Goal: Task Accomplishment & Management: Manage account settings

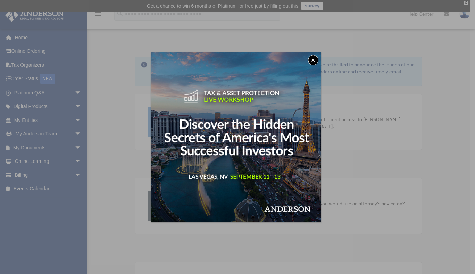
click at [315, 59] on button "x" at bounding box center [313, 60] width 10 height 10
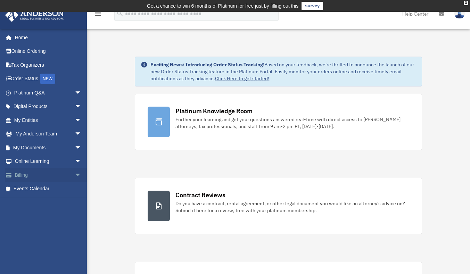
click at [20, 172] on link "Billing arrow_drop_down" at bounding box center [48, 175] width 87 height 14
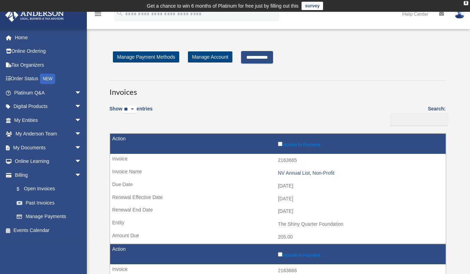
click at [264, 58] on input "**********" at bounding box center [257, 57] width 32 height 13
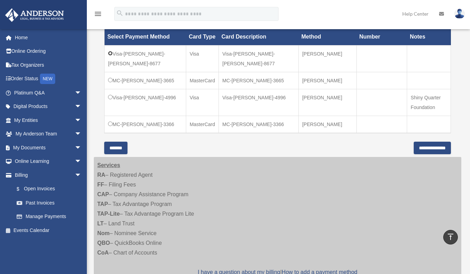
scroll to position [243, 0]
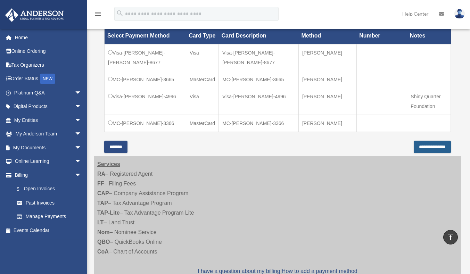
click at [417, 153] on input "**********" at bounding box center [432, 147] width 37 height 13
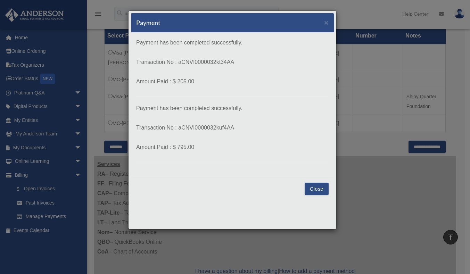
click at [322, 185] on button "Close" at bounding box center [317, 189] width 24 height 13
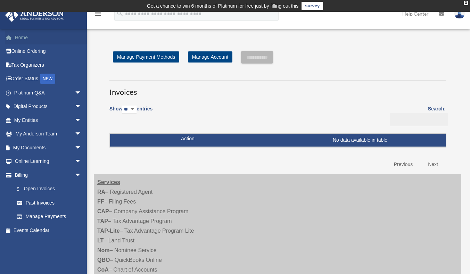
click at [24, 35] on link "Home" at bounding box center [48, 38] width 87 height 14
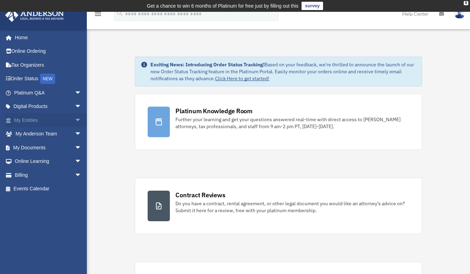
click at [36, 118] on link "My Entities arrow_drop_down" at bounding box center [48, 120] width 87 height 14
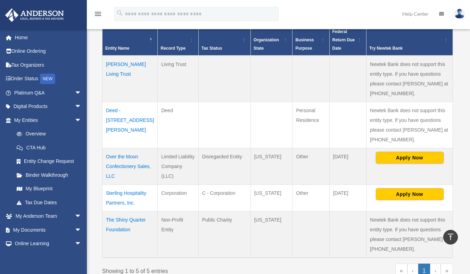
scroll to position [160, 0]
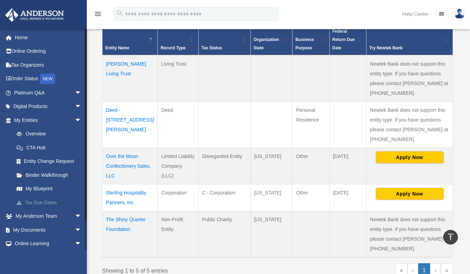
click at [43, 199] on link "Tax Due Dates" at bounding box center [51, 202] width 82 height 14
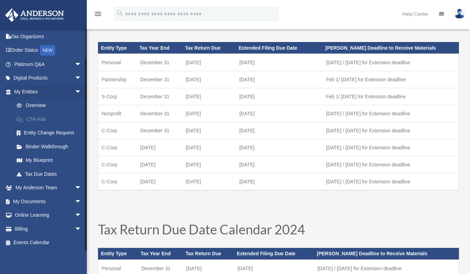
scroll to position [45, 0]
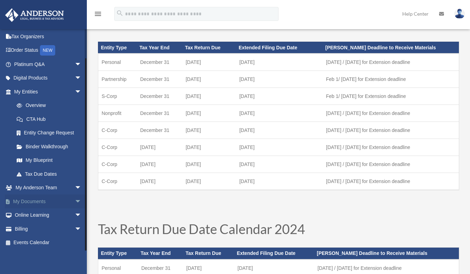
click at [33, 200] on link "My Documents arrow_drop_down" at bounding box center [48, 201] width 87 height 14
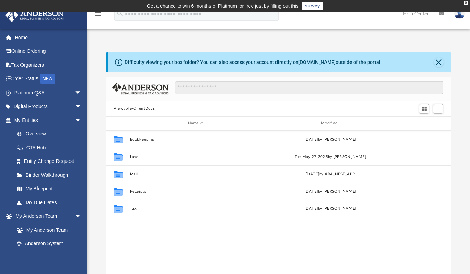
scroll to position [152, 340]
click at [459, 16] on img at bounding box center [459, 14] width 10 height 10
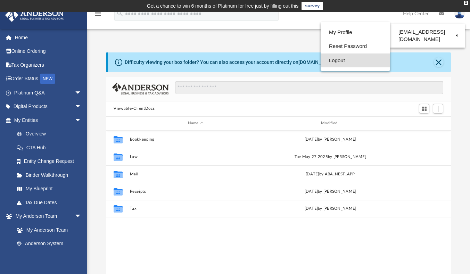
click at [338, 63] on link "Logout" at bounding box center [354, 60] width 69 height 14
